Goal: Task Accomplishment & Management: Manage account settings

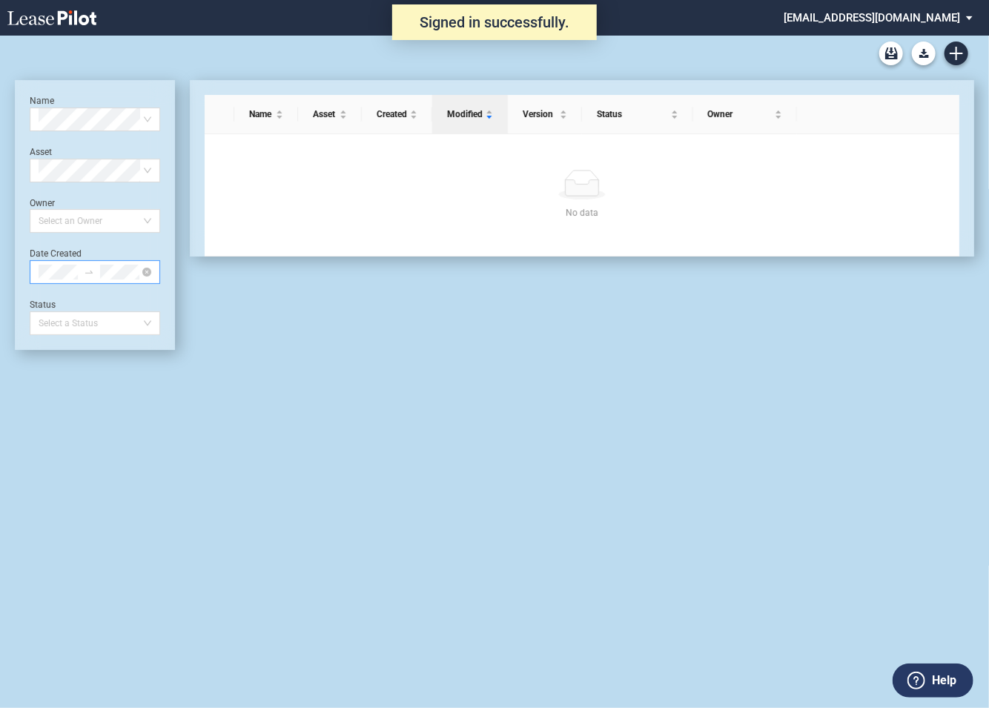
click at [148, 277] on div at bounding box center [95, 272] width 131 height 24
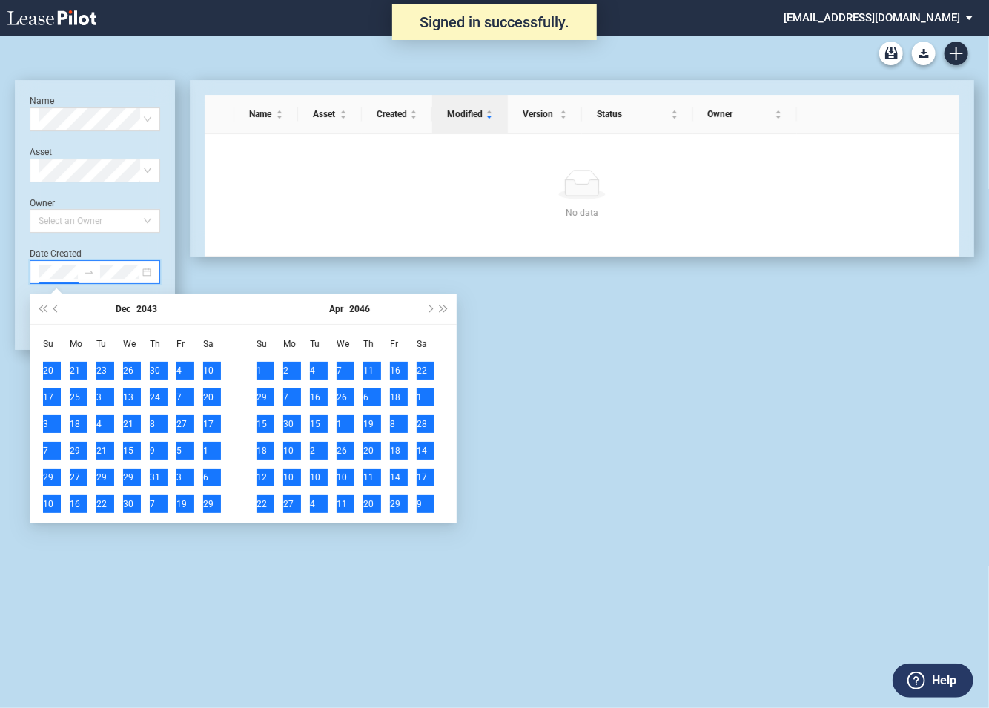
scroll to position [0, 11]
click at [104, 254] on div "Date Created" at bounding box center [95, 266] width 131 height 36
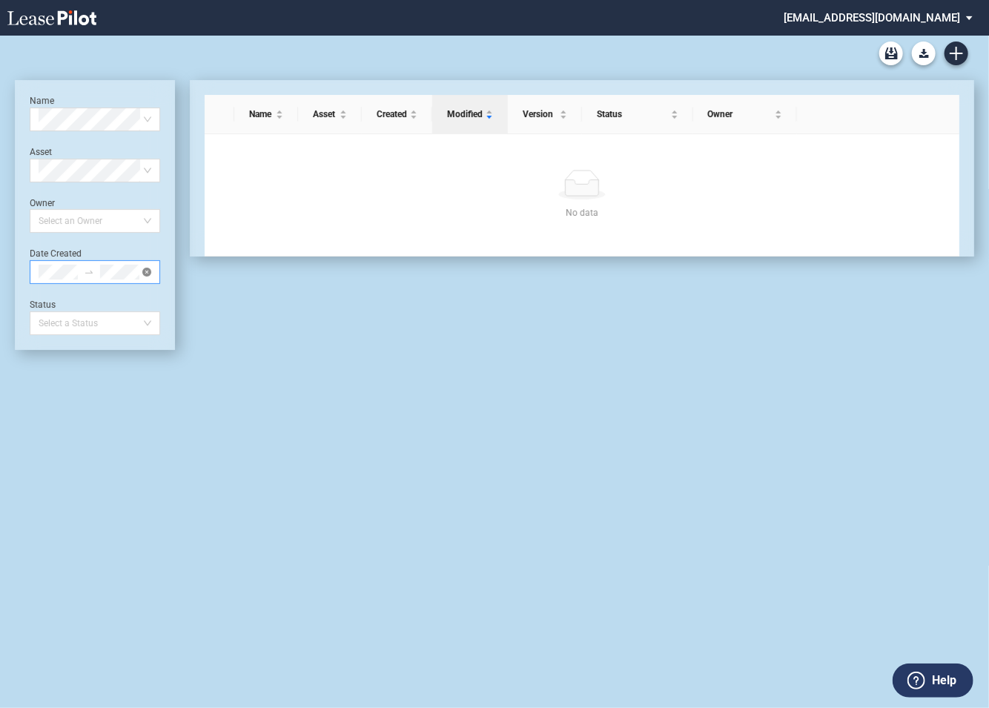
click at [145, 272] on icon "close-circle" at bounding box center [146, 272] width 9 height 9
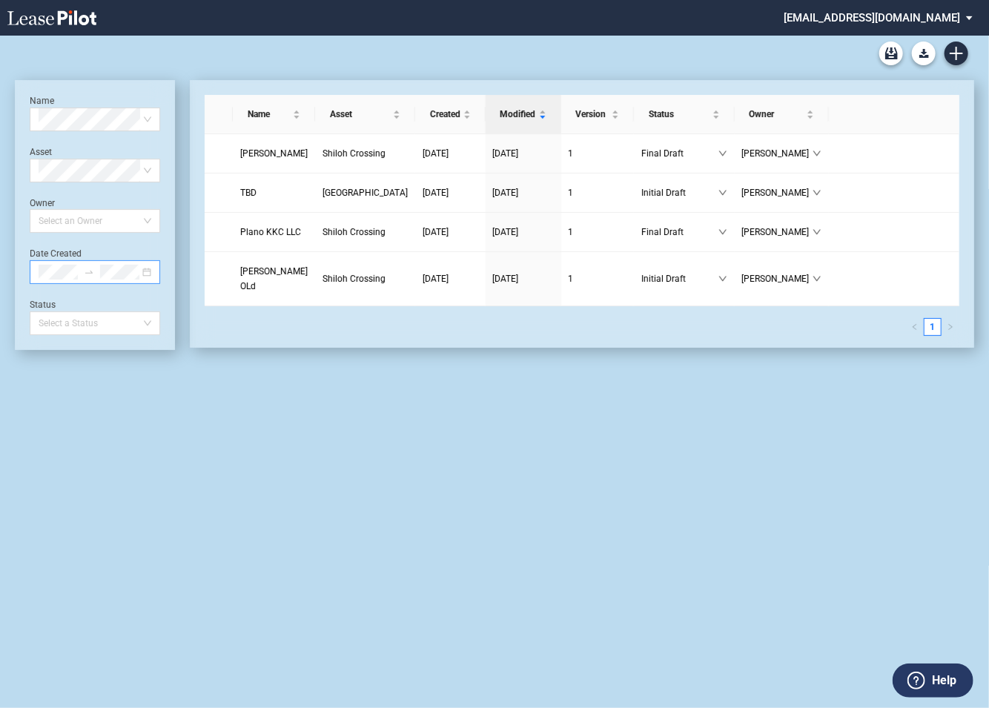
click at [147, 268] on div at bounding box center [95, 272] width 131 height 24
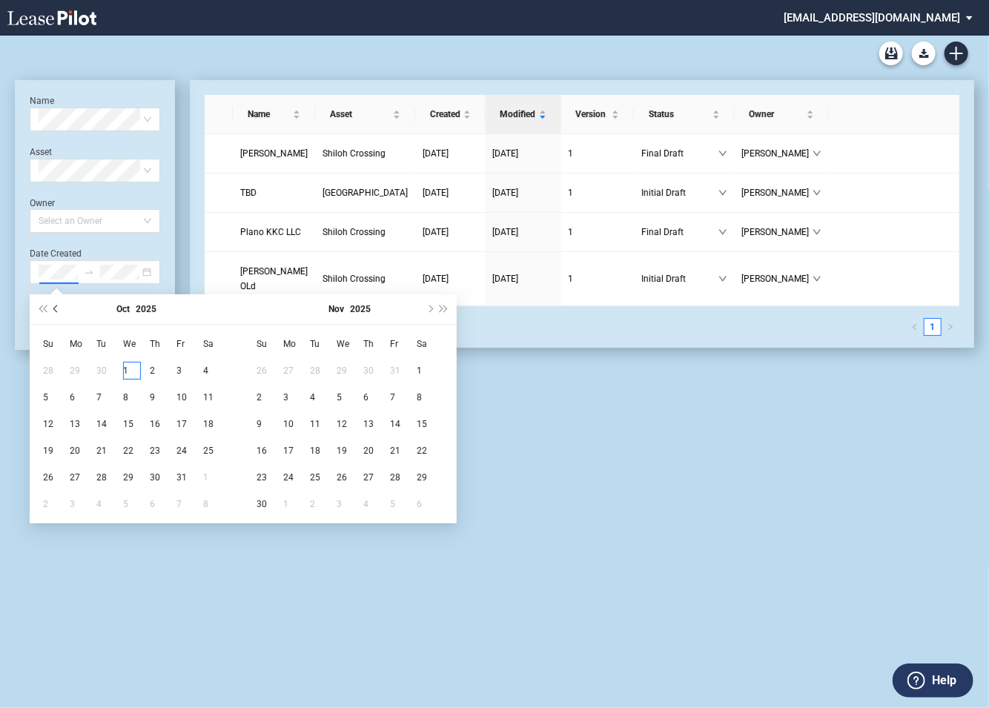
click at [55, 310] on span "Previous month (PageUp)" at bounding box center [56, 309] width 7 height 7
click at [76, 371] on div "1" at bounding box center [79, 371] width 18 height 18
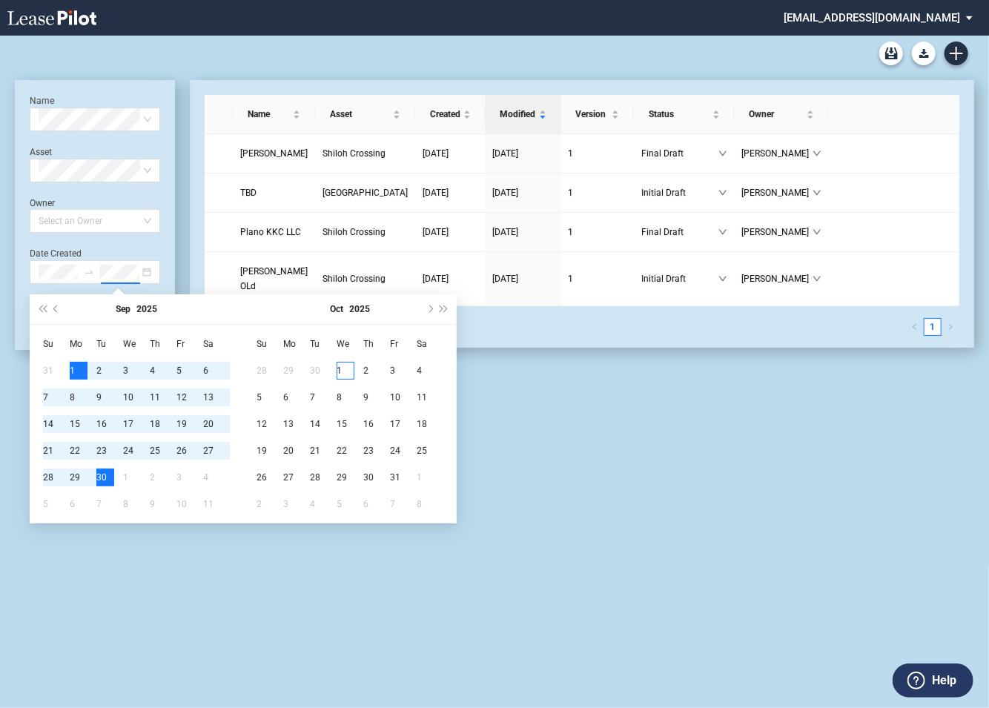
click at [102, 484] on div "30" at bounding box center [105, 478] width 18 height 18
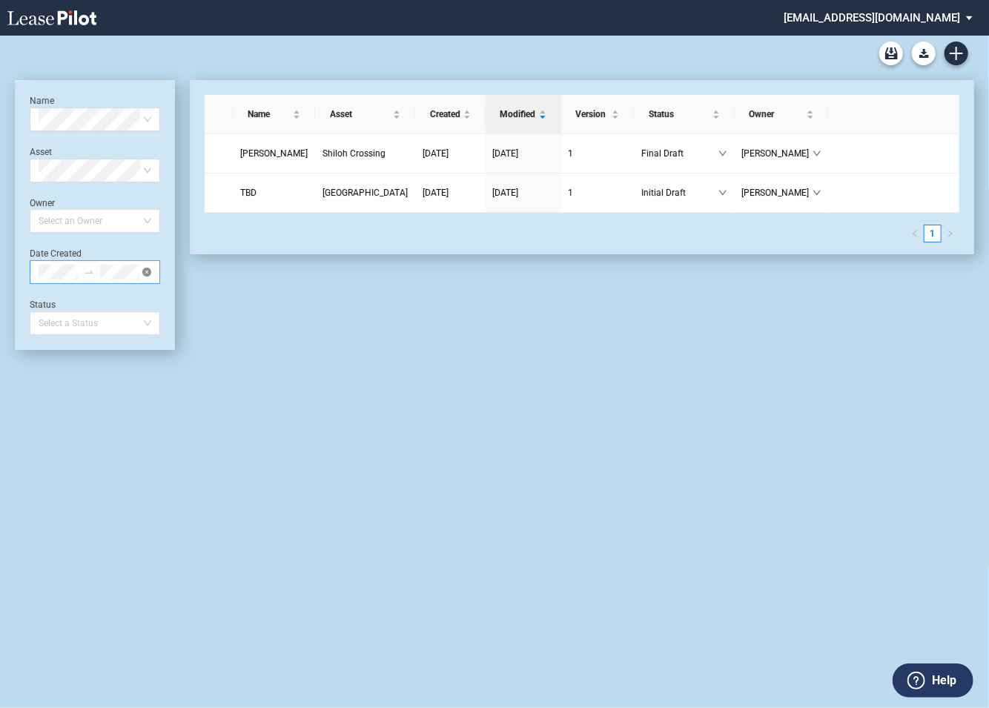
click at [149, 274] on icon "close-circle" at bounding box center [146, 272] width 9 height 9
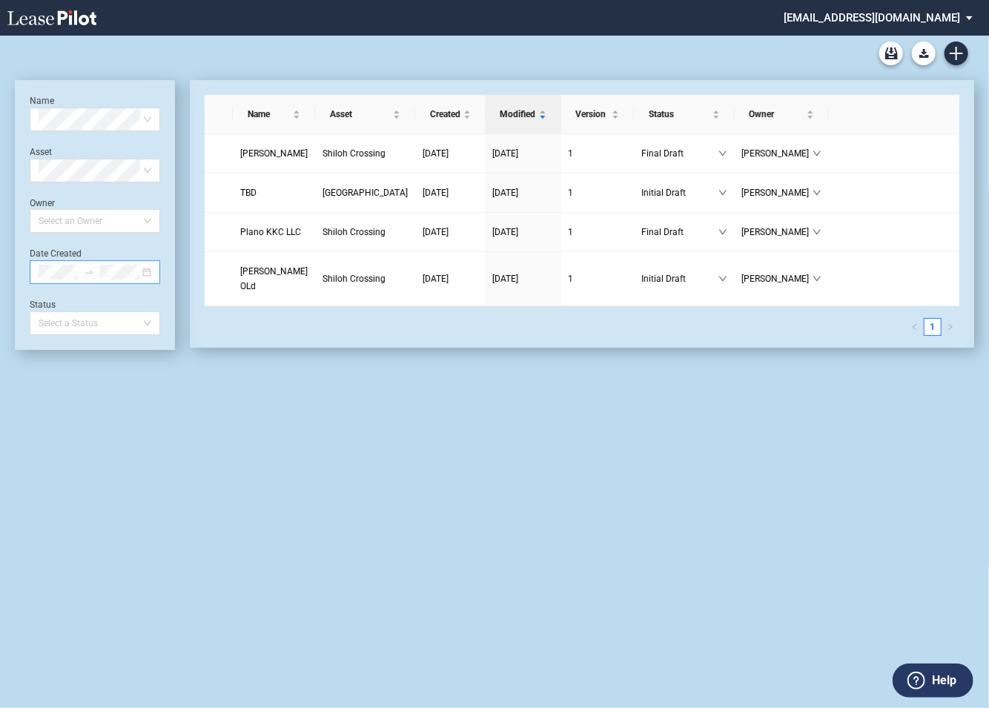
click at [857, 22] on md-select "[EMAIL_ADDRESS][DOMAIN_NAME] Super Admin Area Admin Area Settings Sign Out" at bounding box center [883, 16] width 203 height 33
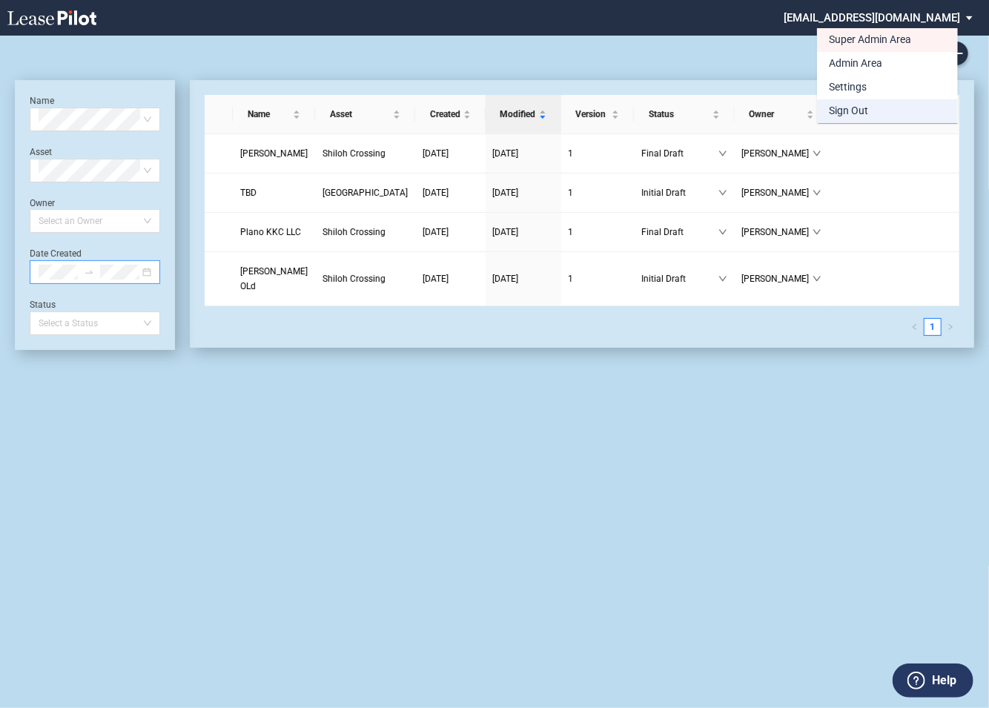
click at [856, 110] on div "Sign Out" at bounding box center [848, 111] width 39 height 15
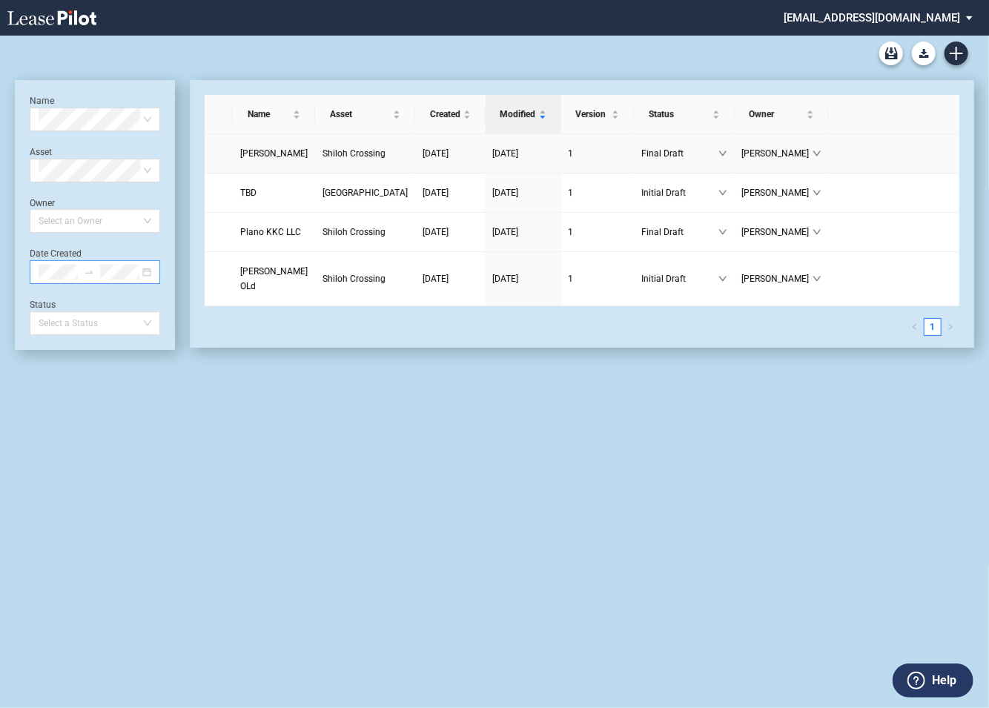
scroll to position [36, 0]
